Goal: Transaction & Acquisition: Download file/media

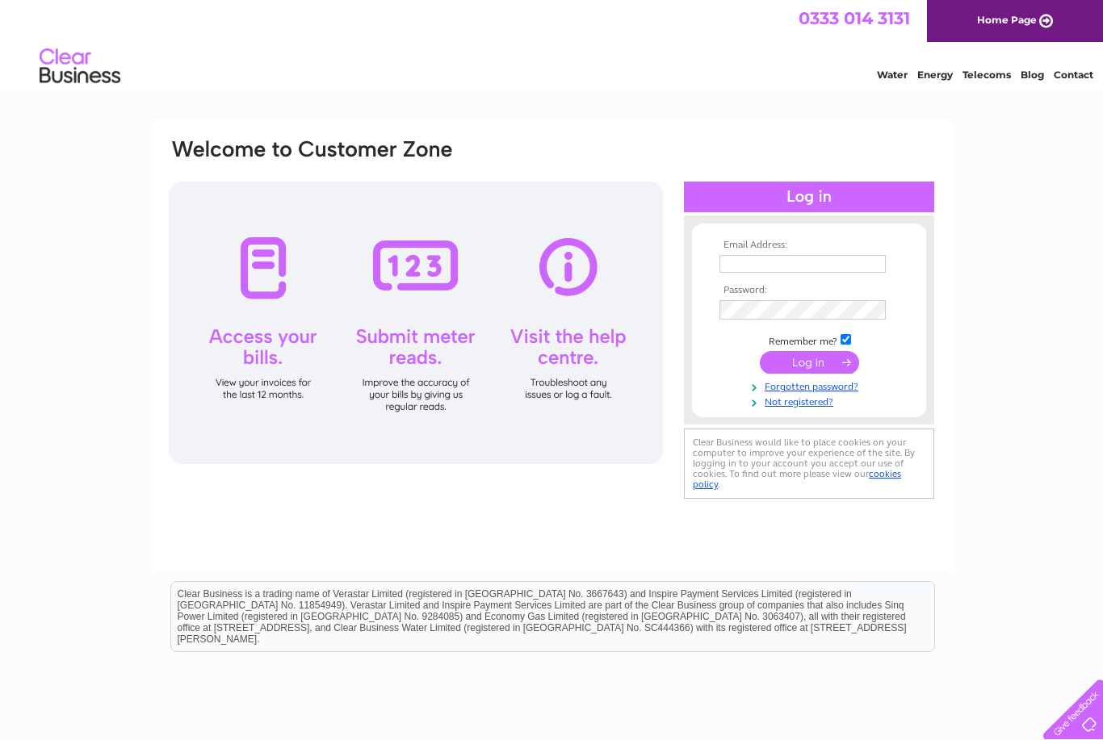
click at [826, 266] on input "text" at bounding box center [802, 264] width 166 height 18
type input "[EMAIL_ADDRESS][DOMAIN_NAME]"
click at [816, 362] on input "submit" at bounding box center [809, 364] width 99 height 23
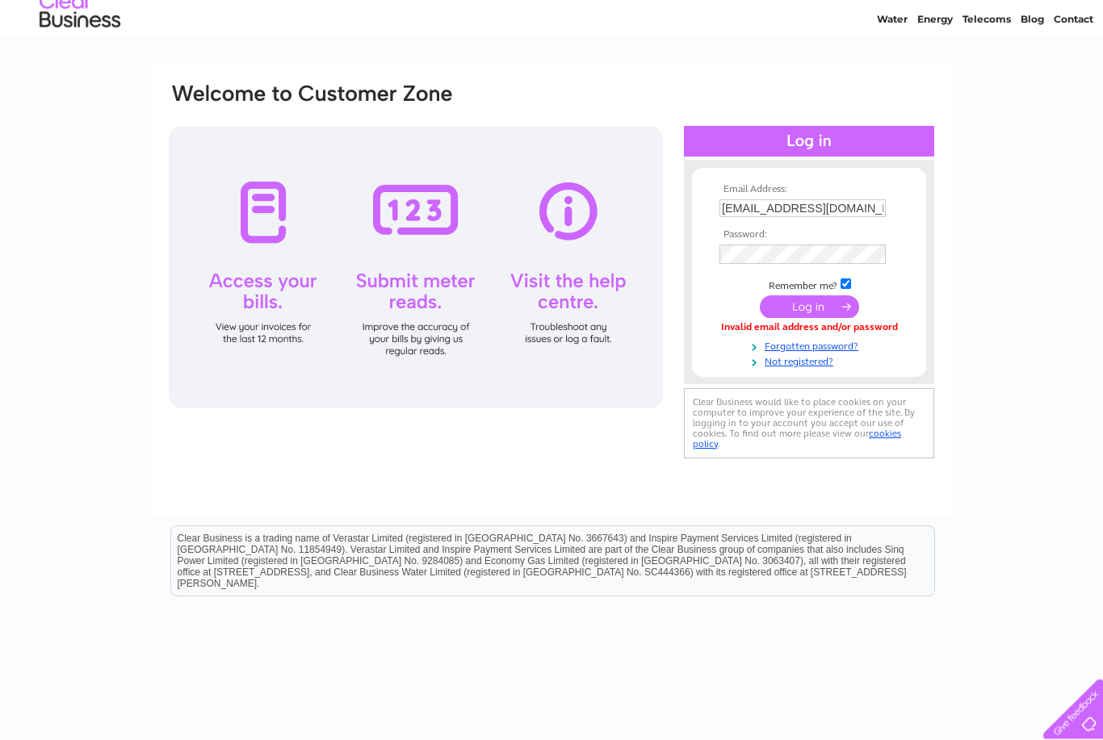
scroll to position [56, 0]
click at [832, 349] on link "Forgotten password?" at bounding box center [810, 344] width 183 height 15
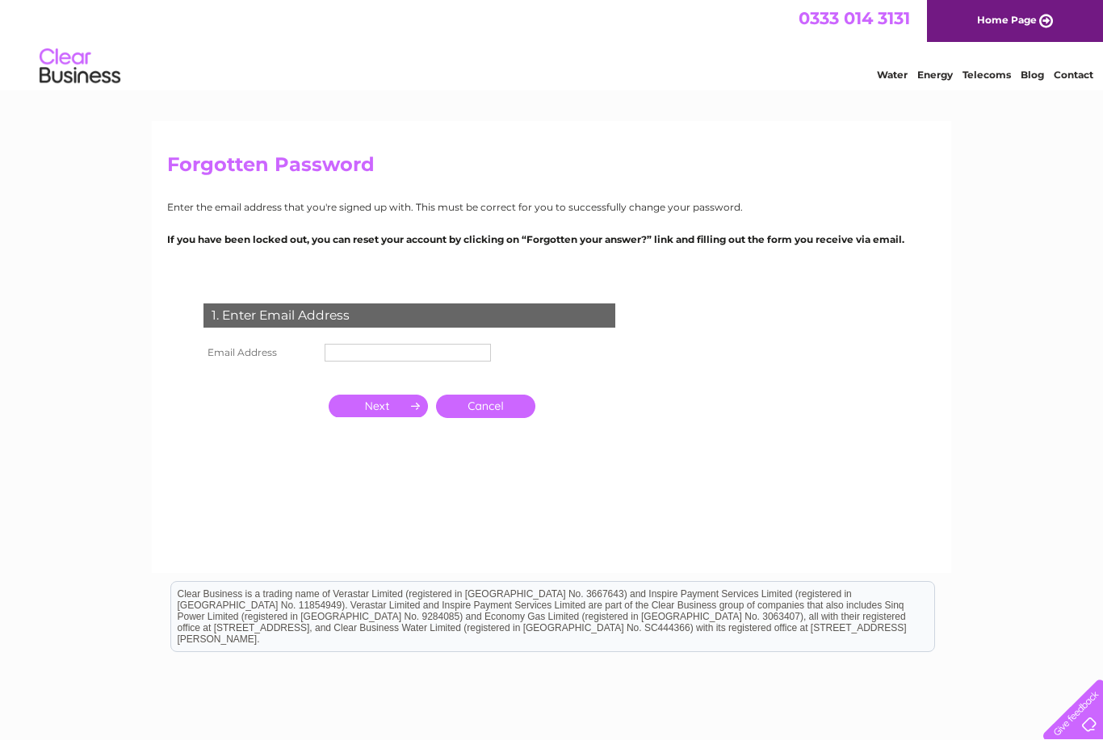
click at [434, 361] on input "text" at bounding box center [408, 353] width 166 height 18
type input "[EMAIL_ADDRESS][DOMAIN_NAME]"
click at [390, 405] on input "button" at bounding box center [378, 407] width 99 height 23
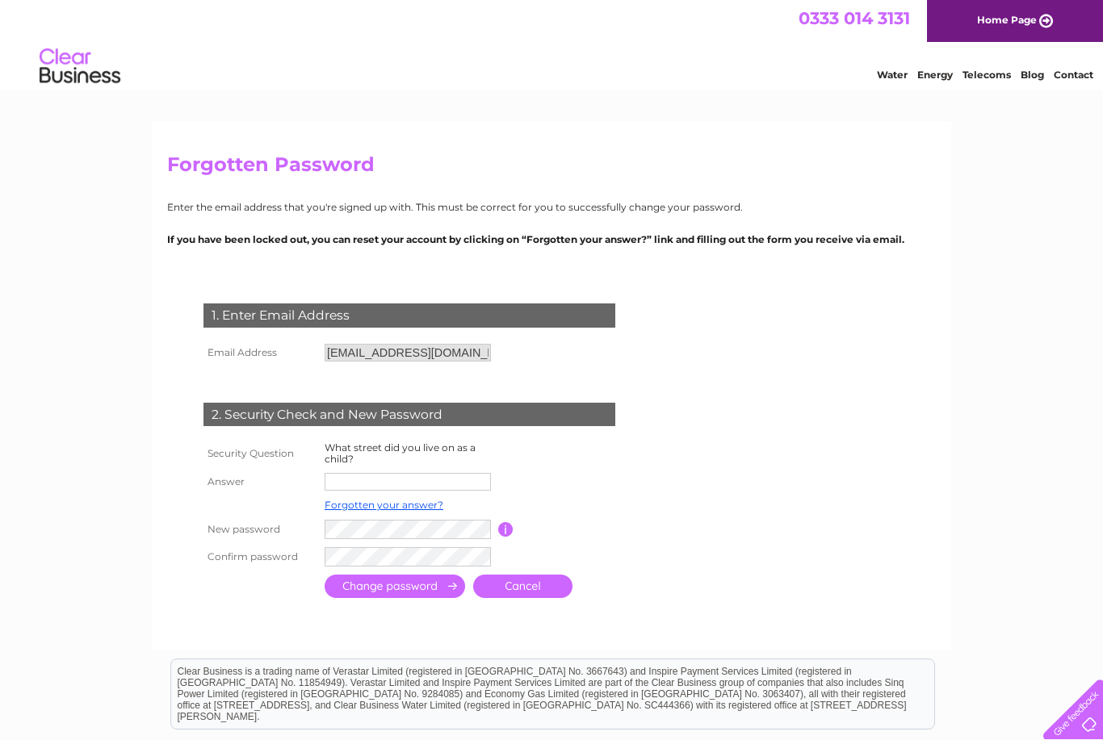
click at [471, 486] on input "text" at bounding box center [408, 482] width 166 height 18
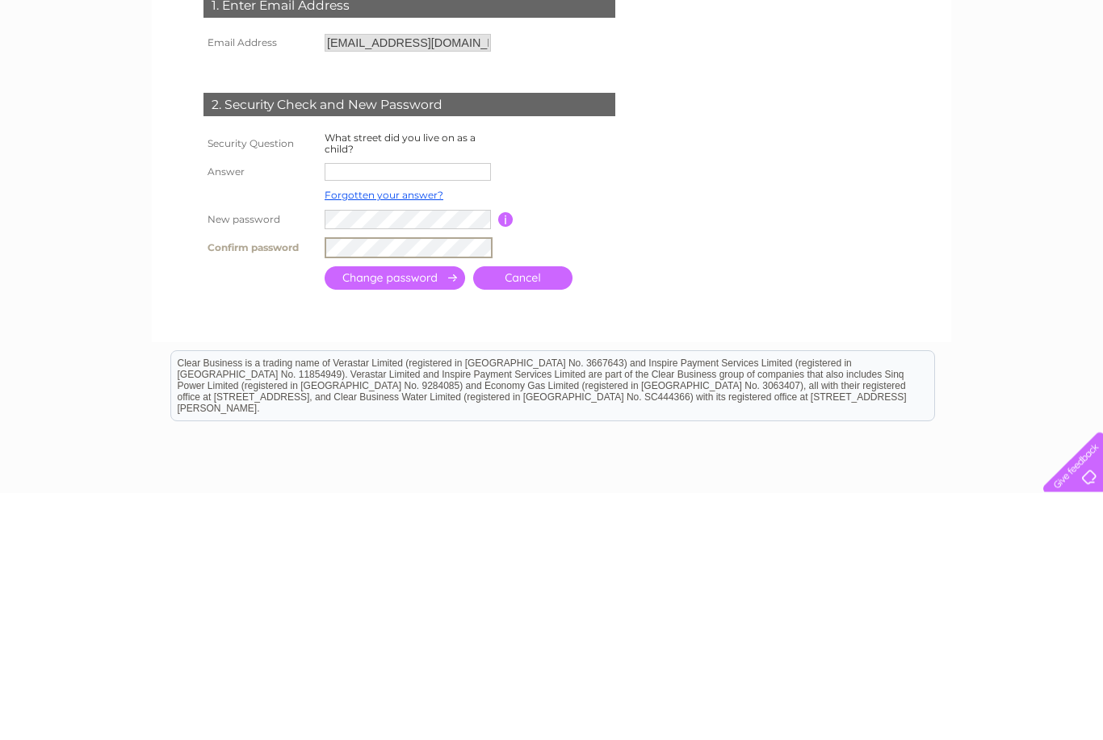
scroll to position [198, 0]
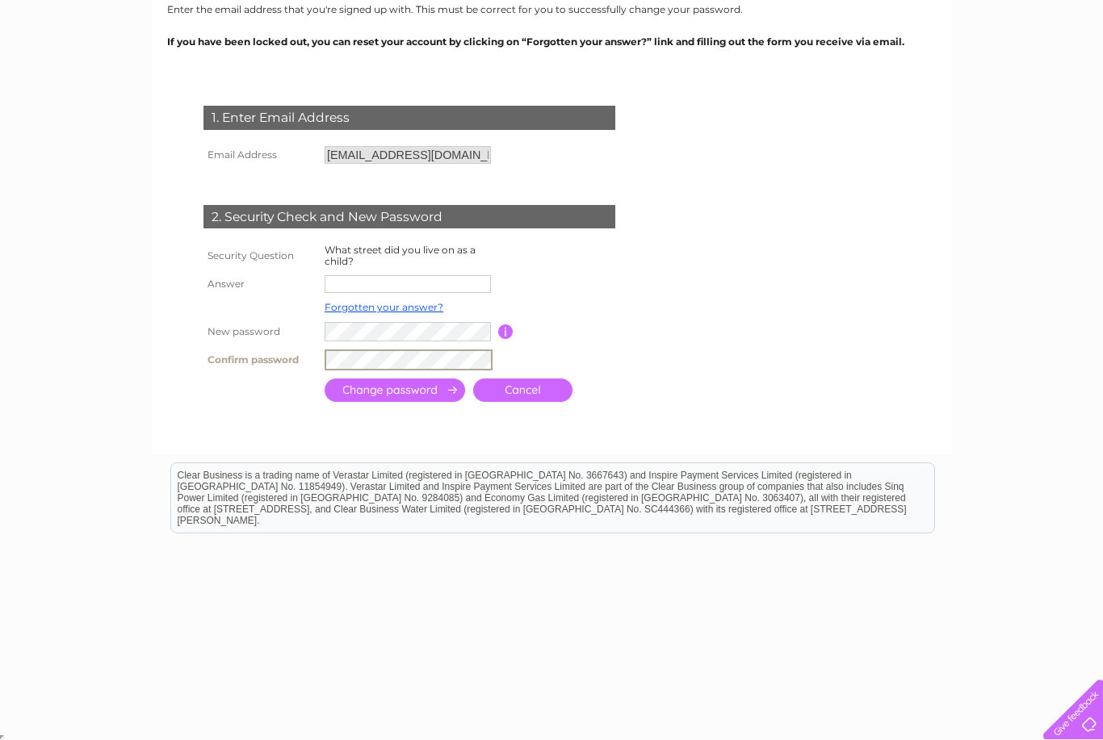
click at [447, 291] on input "text" at bounding box center [408, 284] width 166 height 18
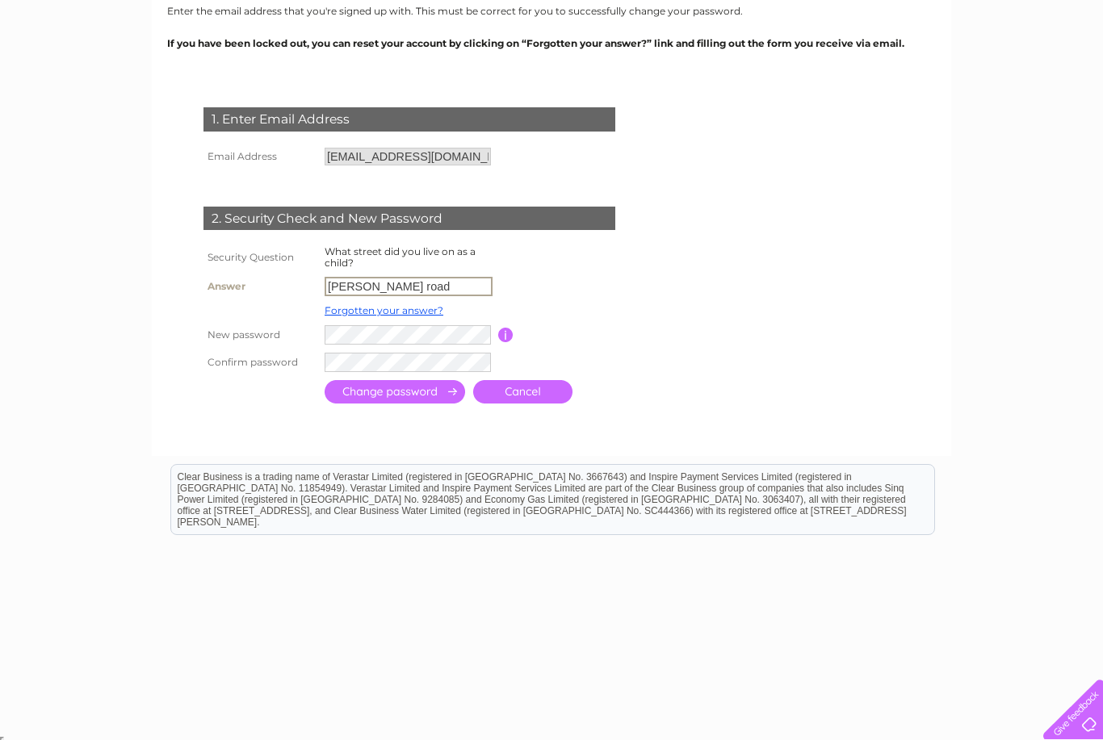
type input "erskine road"
click at [425, 397] on input "submit" at bounding box center [395, 391] width 140 height 23
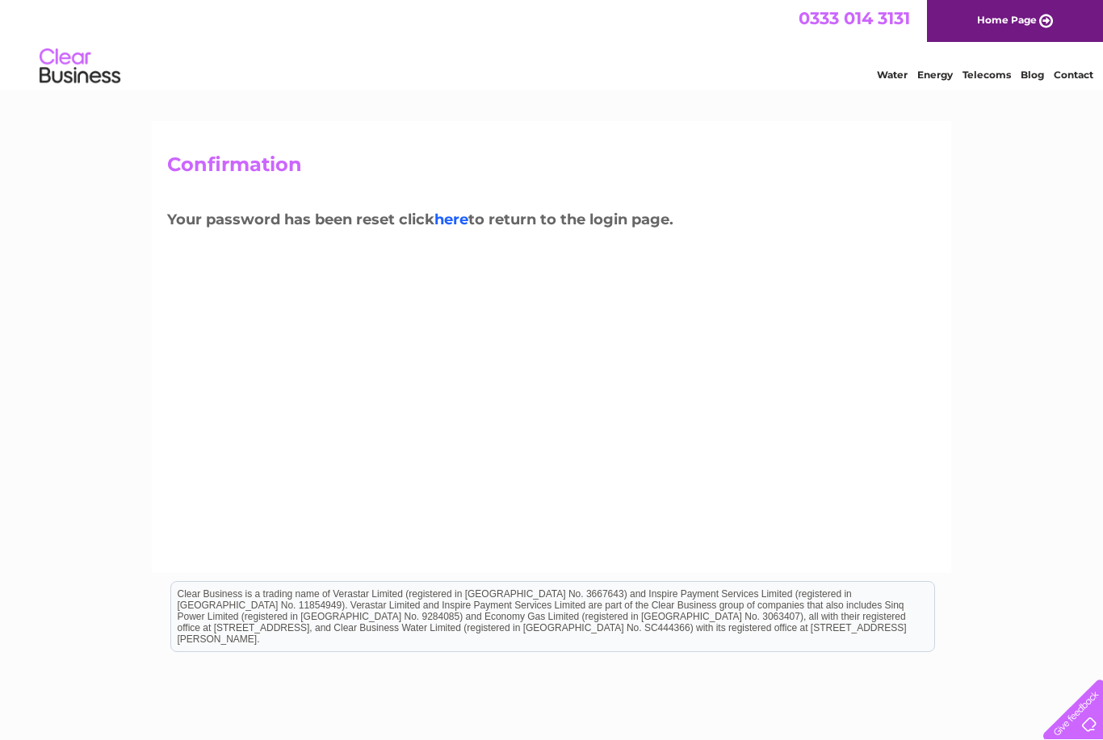
click at [466, 224] on link "here" at bounding box center [451, 220] width 34 height 18
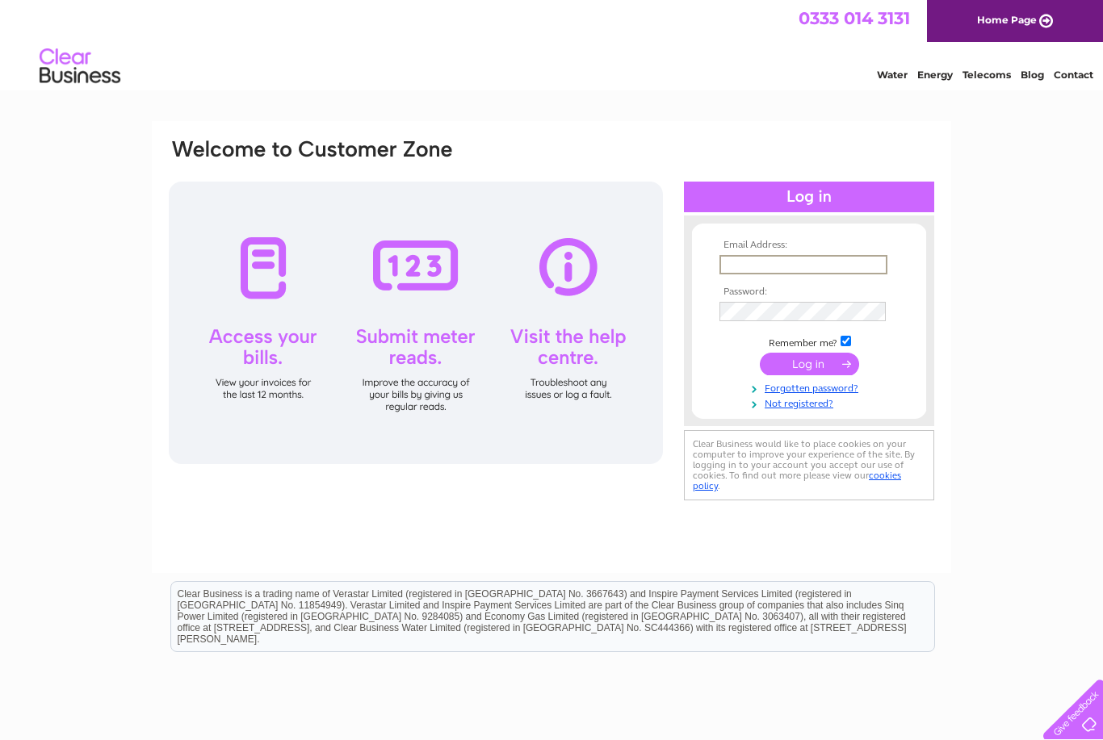
type input "[EMAIL_ADDRESS][DOMAIN_NAME]"
click at [809, 365] on input "submit" at bounding box center [809, 364] width 99 height 23
click at [835, 363] on input "submit" at bounding box center [809, 362] width 99 height 23
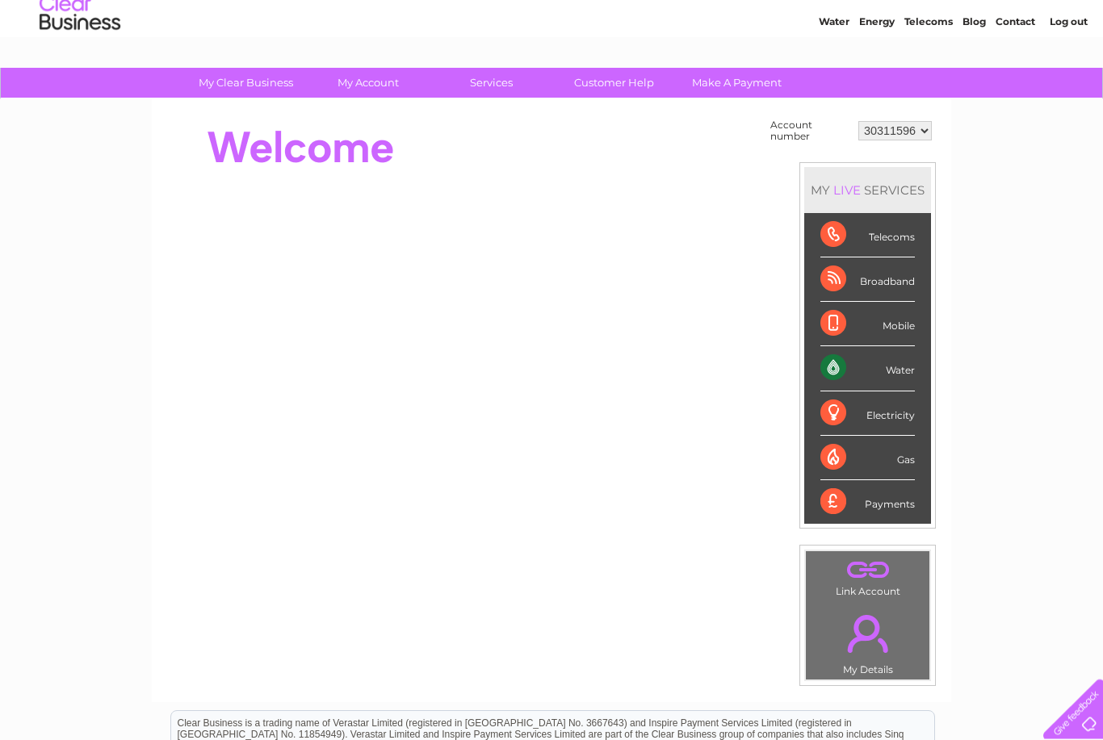
scroll to position [6, 0]
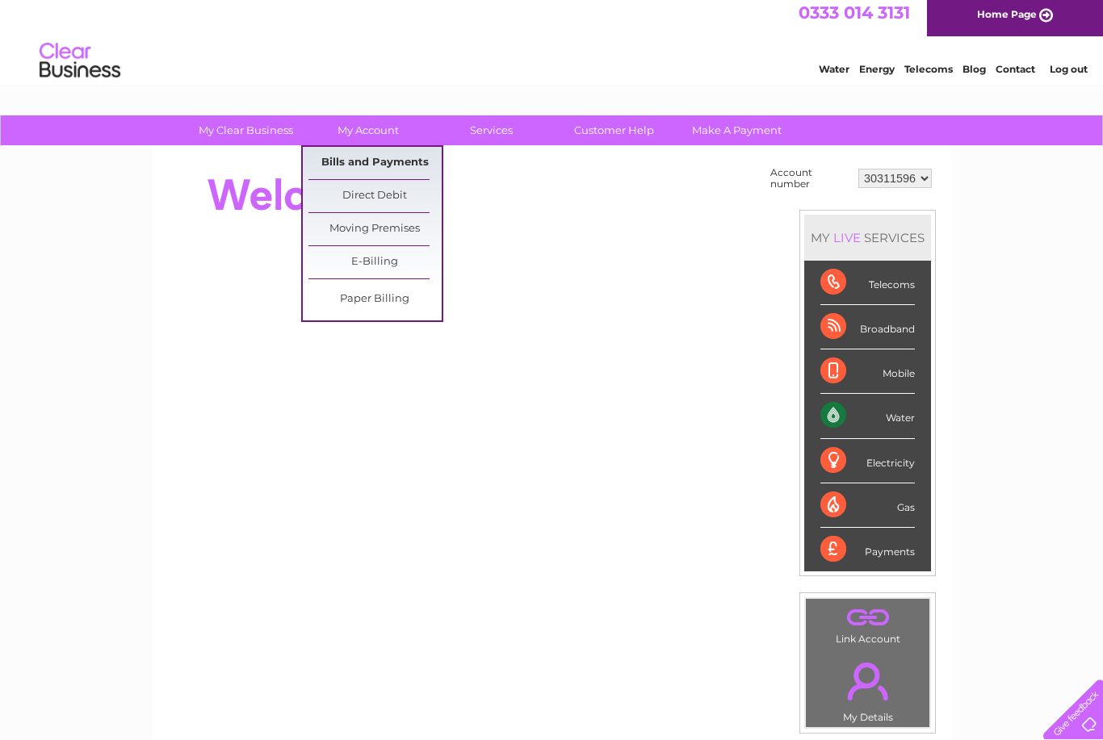
click at [406, 152] on link "Bills and Payments" at bounding box center [374, 163] width 133 height 32
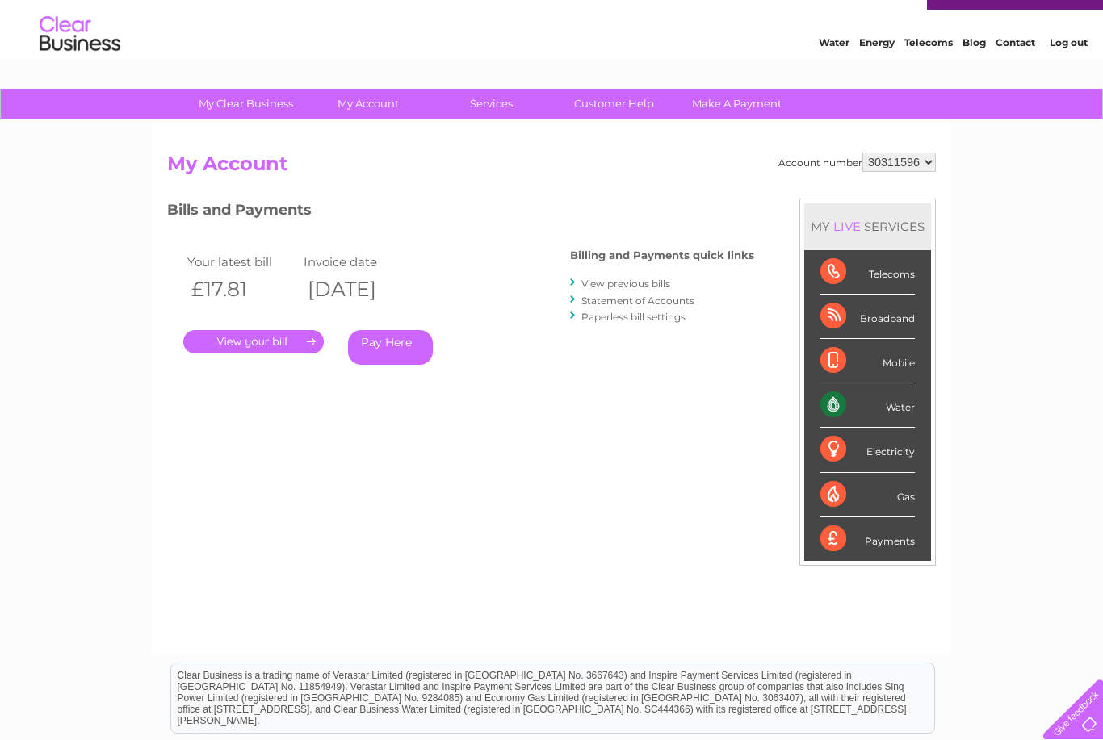
scroll to position [9, 0]
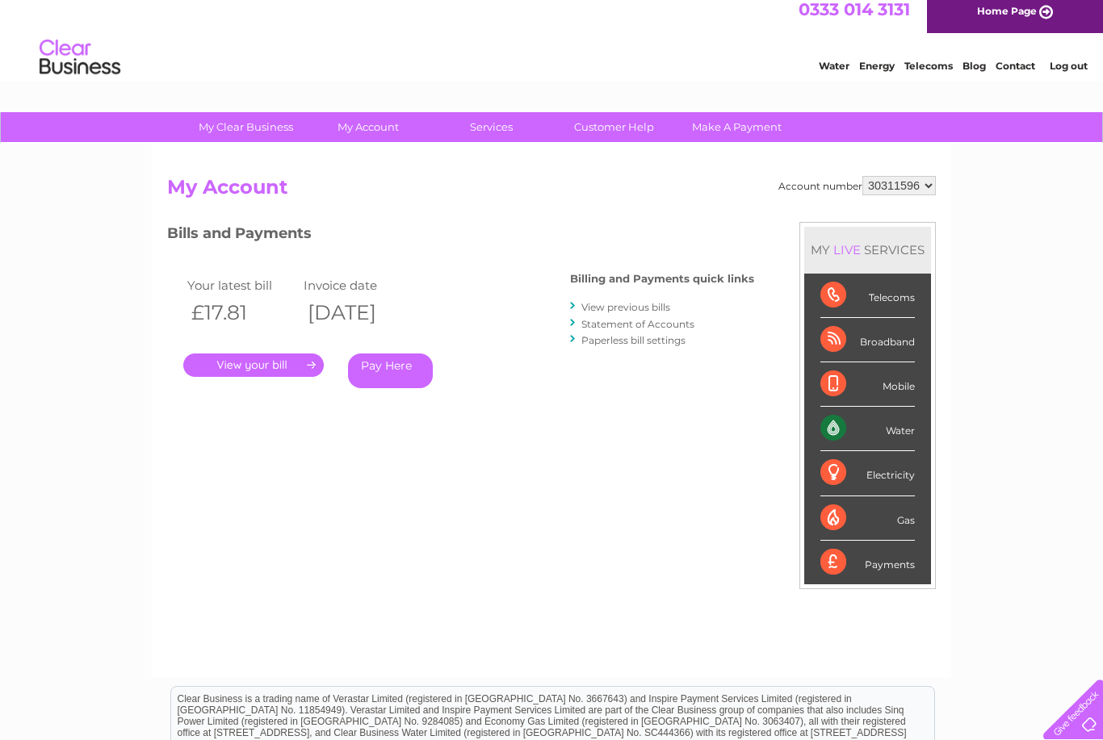
click at [651, 312] on link "View previous bills" at bounding box center [625, 307] width 89 height 12
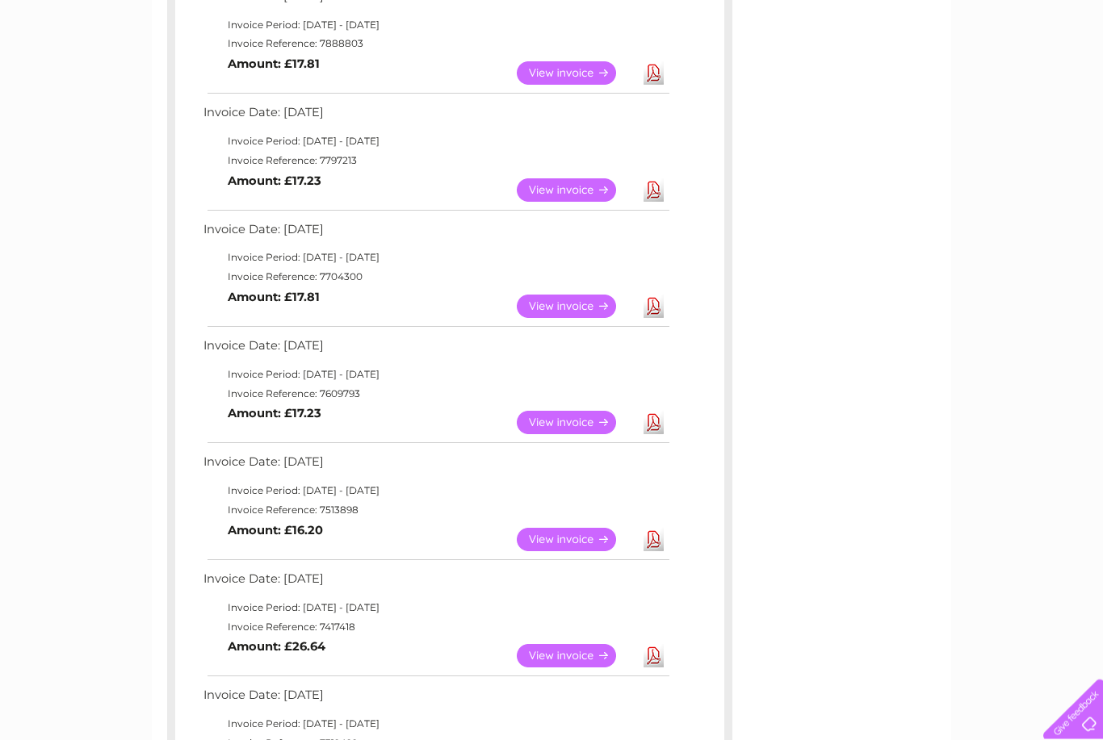
scroll to position [434, 0]
click at [593, 308] on link "View" at bounding box center [576, 306] width 119 height 23
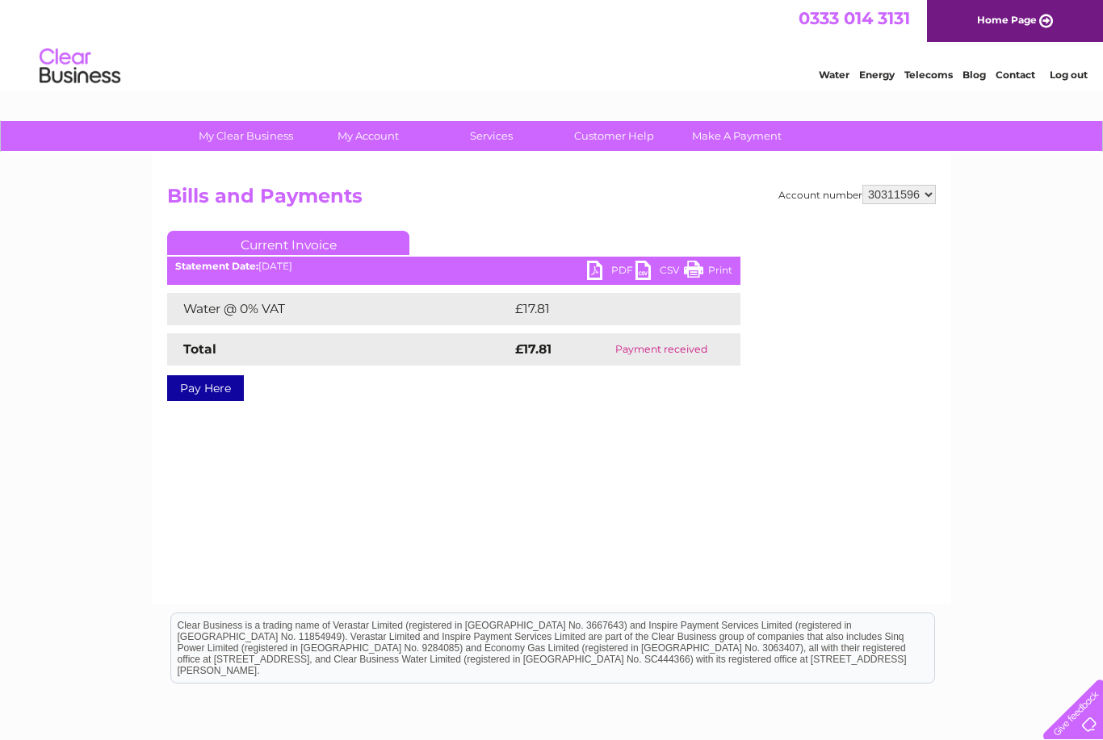
click at [610, 279] on link "PDF" at bounding box center [611, 272] width 48 height 23
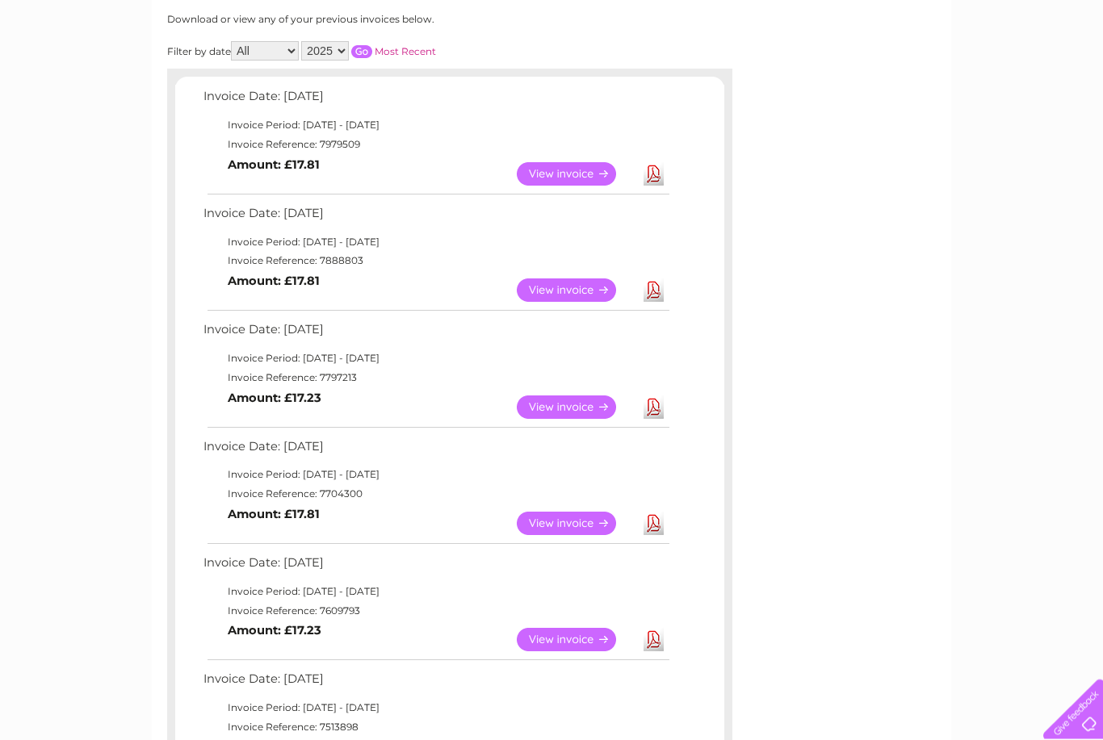
scroll to position [212, 0]
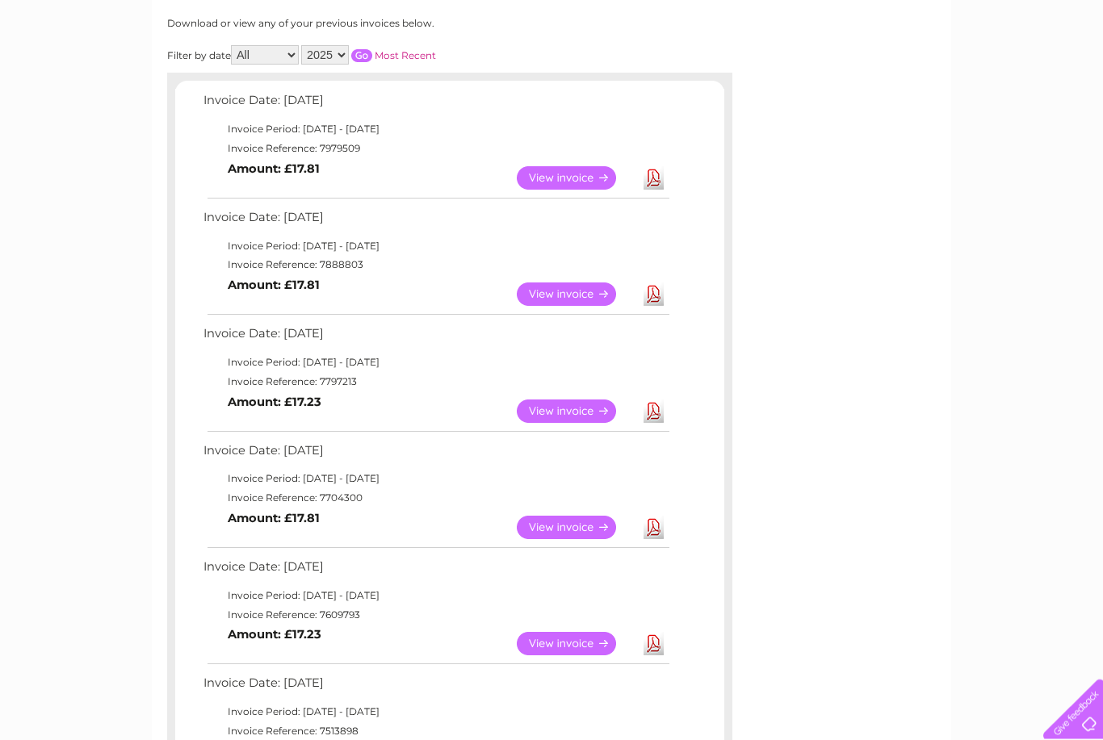
click at [656, 402] on link "Download" at bounding box center [653, 411] width 20 height 23
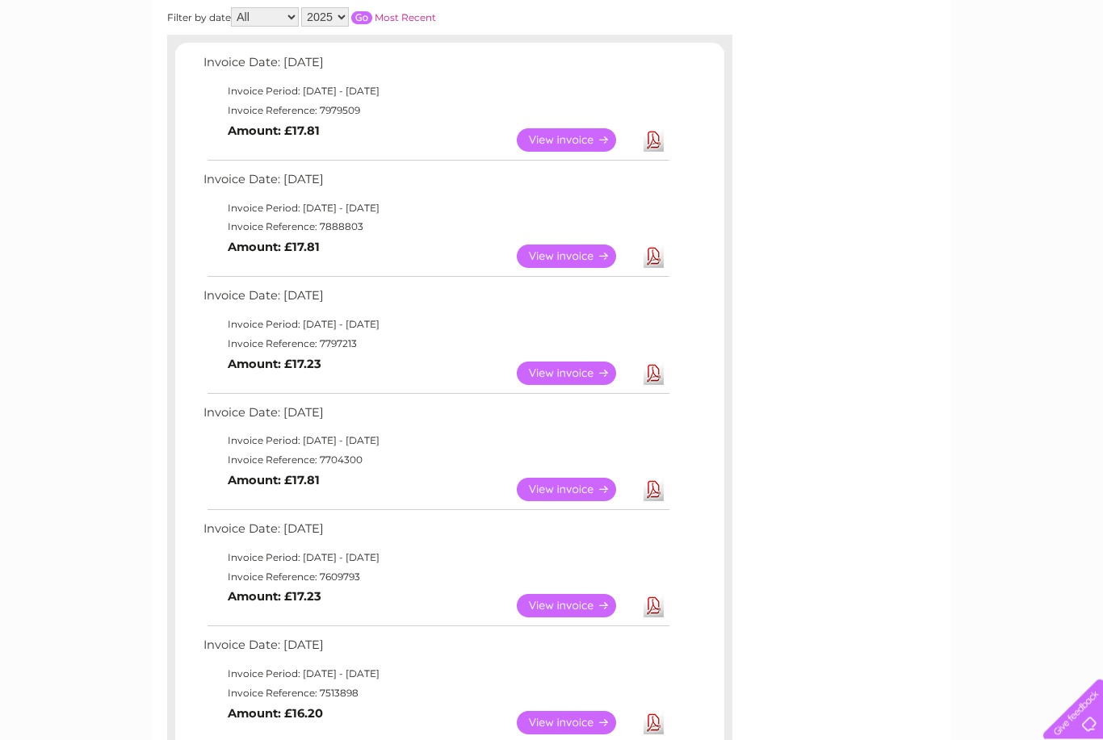
scroll to position [249, 0]
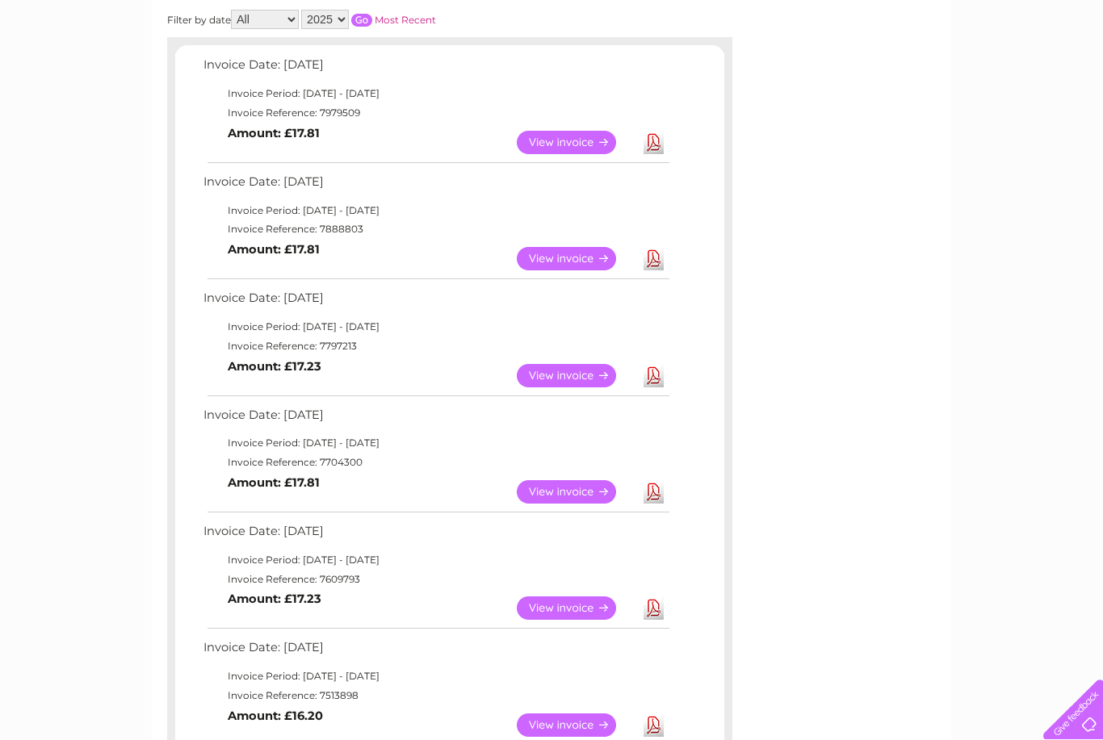
click at [656, 364] on link "Download" at bounding box center [653, 375] width 20 height 23
